Goal: Information Seeking & Learning: Learn about a topic

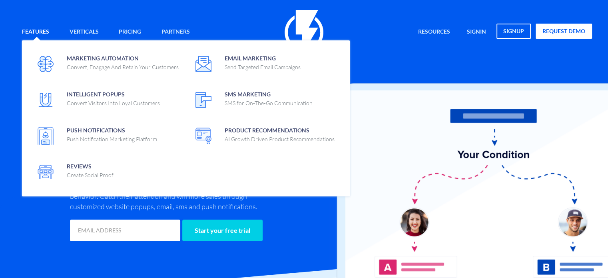
click at [36, 31] on link "Features" at bounding box center [35, 32] width 39 height 17
click at [38, 28] on link "Features" at bounding box center [35, 32] width 39 height 17
